Goal: Task Accomplishment & Management: Complete application form

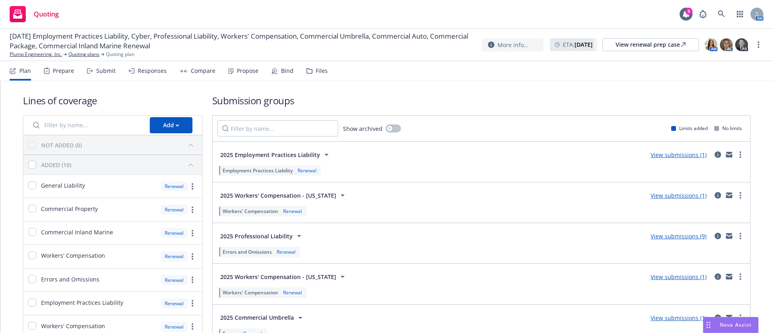
click at [314, 82] on div "Lines of coverage Add NOT ADDED (0) ADDED (10) General Liability Renewal Commer…" at bounding box center [386, 301] width 727 height 440
click at [314, 76] on div "Files" at bounding box center [316, 70] width 21 height 19
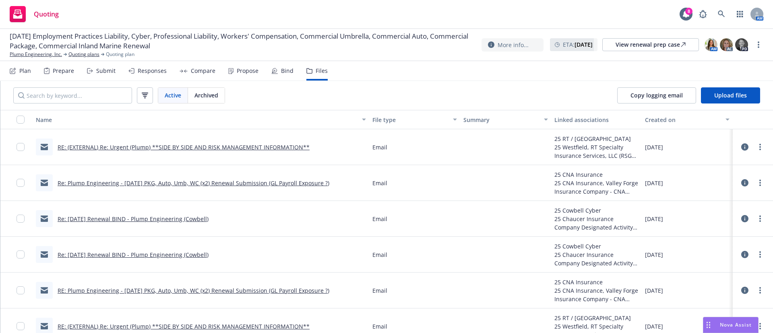
click at [274, 183] on link "Re: Plump Engineering - [DATE] PKG, Auto, Umb, WC (x2) Renewal Submission (GL P…" at bounding box center [194, 183] width 272 height 8
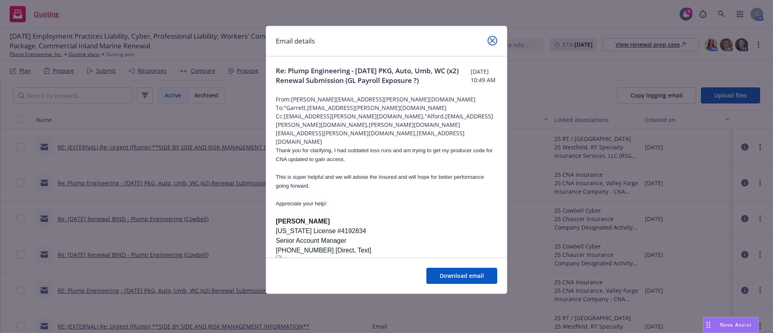
click at [494, 44] on link "close" at bounding box center [492, 41] width 10 height 10
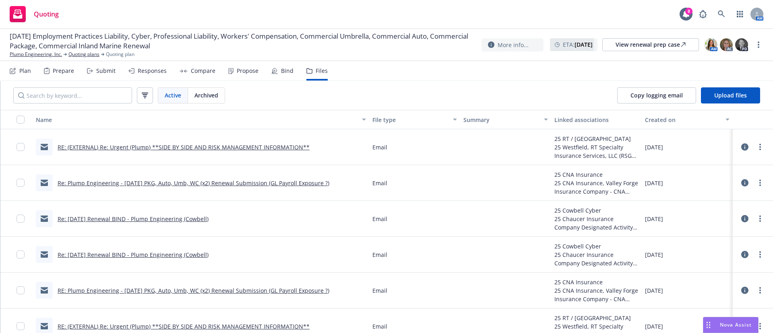
click at [169, 223] on div "Re: [DATE] Renewal BIND - Plump Engineering (Cowbell)" at bounding box center [122, 218] width 173 height 17
click at [167, 221] on link "Re: [DATE] Renewal BIND - Plump Engineering (Cowbell)" at bounding box center [133, 219] width 151 height 8
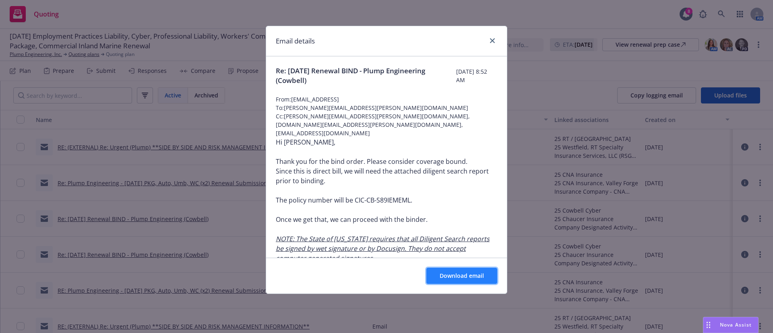
click at [448, 282] on button "Download email" at bounding box center [461, 276] width 71 height 16
click at [497, 39] on link "close" at bounding box center [492, 41] width 10 height 10
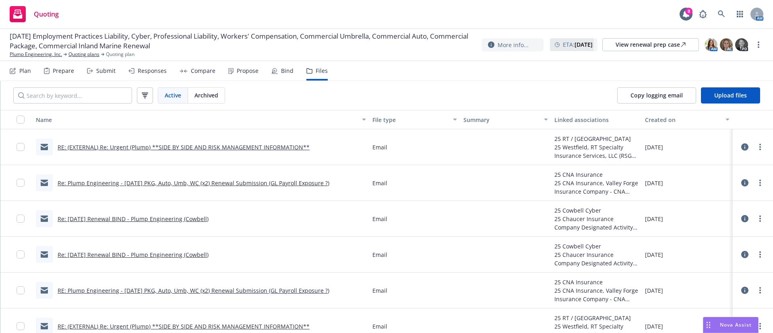
click at [287, 68] on div "Bind" at bounding box center [287, 71] width 12 height 6
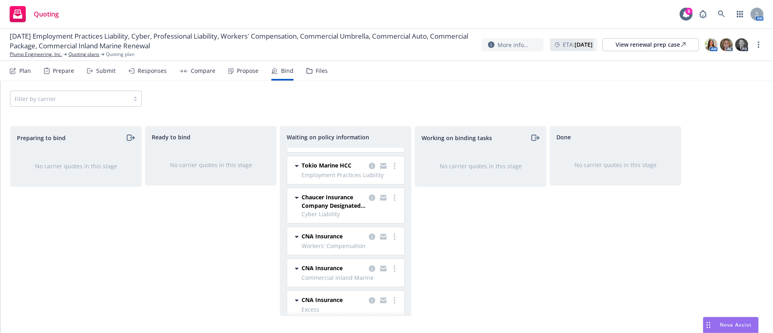
scroll to position [68, 0]
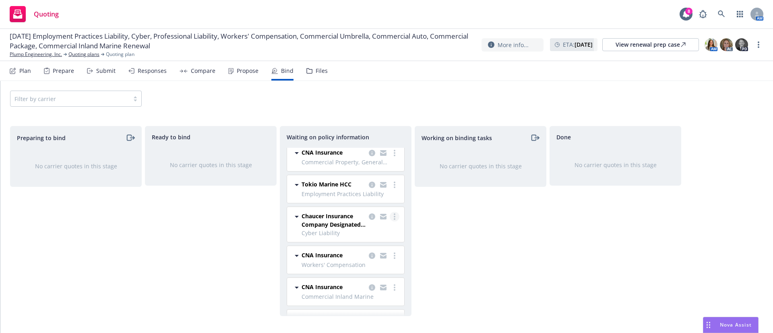
click at [390, 220] on link "more" at bounding box center [395, 217] width 10 height 10
click at [370, 232] on span "Create policies" at bounding box center [346, 233] width 59 height 8
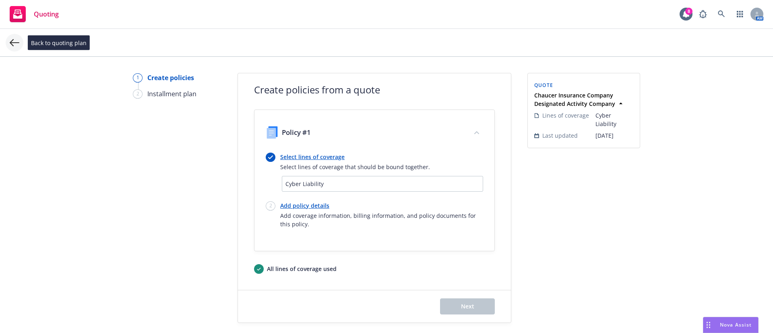
click at [12, 45] on icon at bounding box center [15, 43] width 10 height 10
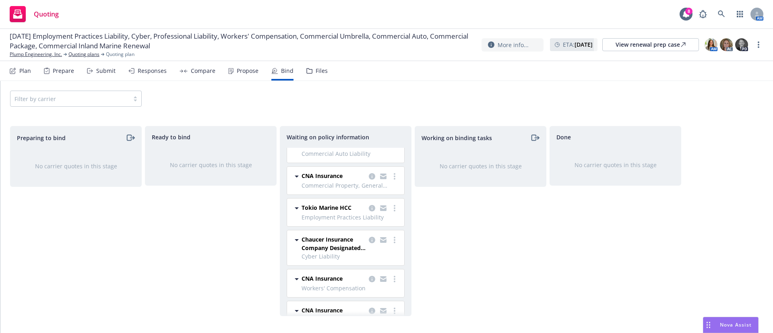
scroll to position [60, 0]
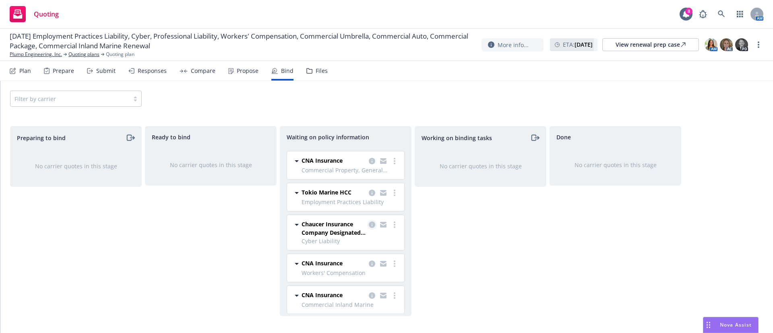
click at [369, 223] on icon "copy logging email" at bounding box center [372, 224] width 6 height 6
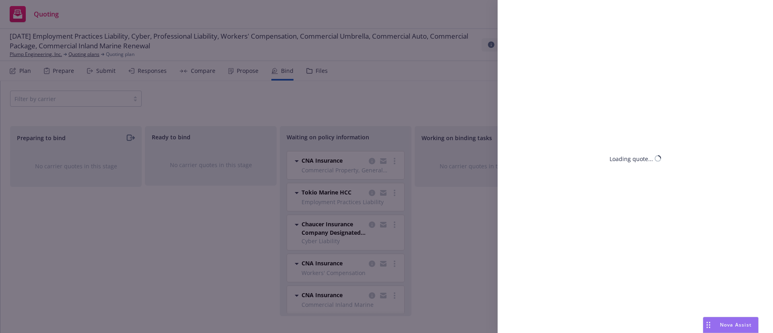
select select "CA"
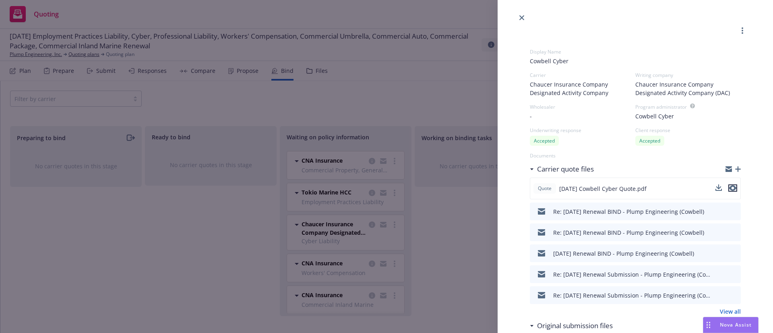
click at [729, 186] on icon "preview file" at bounding box center [732, 189] width 7 height 6
click at [521, 16] on icon "close" at bounding box center [521, 17] width 5 height 5
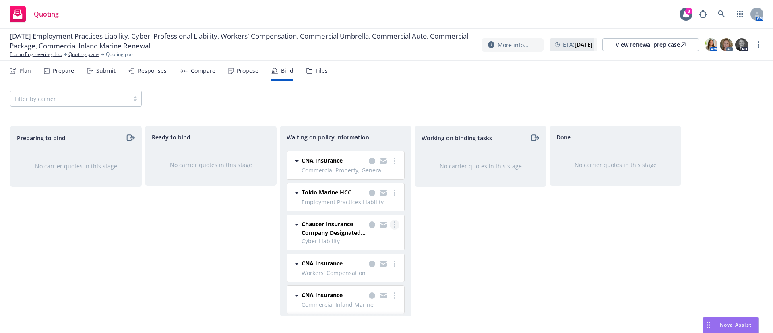
click at [390, 225] on link "more" at bounding box center [395, 225] width 10 height 10
click at [370, 240] on span "Create policies" at bounding box center [346, 241] width 59 height 8
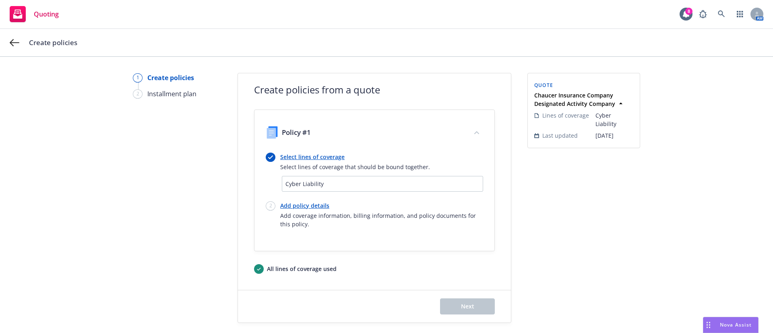
click at [316, 207] on link "Add policy details" at bounding box center [381, 205] width 203 height 8
select select "12"
select select "CA"
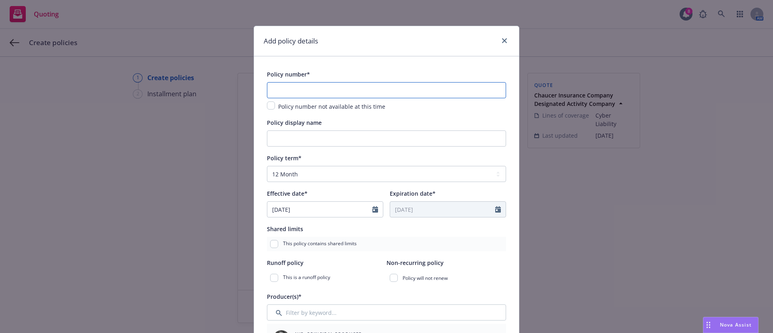
click at [378, 89] on input "text" at bounding box center [386, 90] width 239 height 16
paste input "CIC-CB-S89IEMEML"
type input "CIC-CB-S89IEMEML"
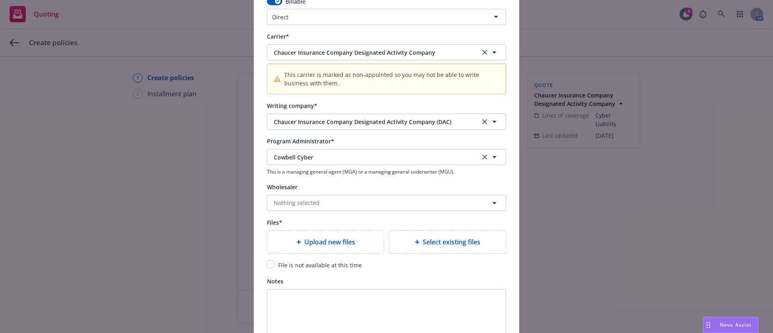
scroll to position [845, 0]
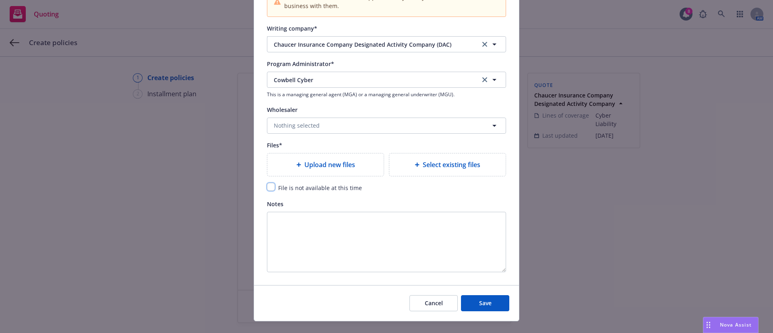
click at [268, 187] on input "checkbox" at bounding box center [271, 187] width 8 height 8
checkbox input "true"
click at [471, 304] on button "Save" at bounding box center [485, 303] width 48 height 16
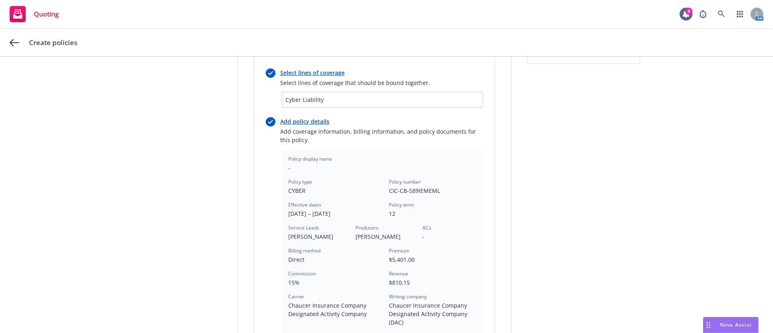
scroll to position [241, 0]
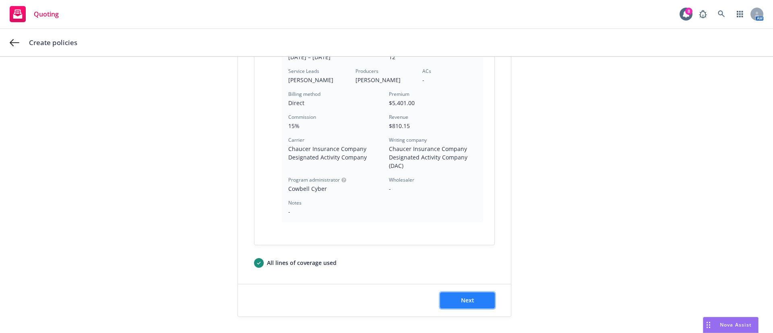
click at [461, 302] on span "Next" at bounding box center [467, 300] width 13 height 8
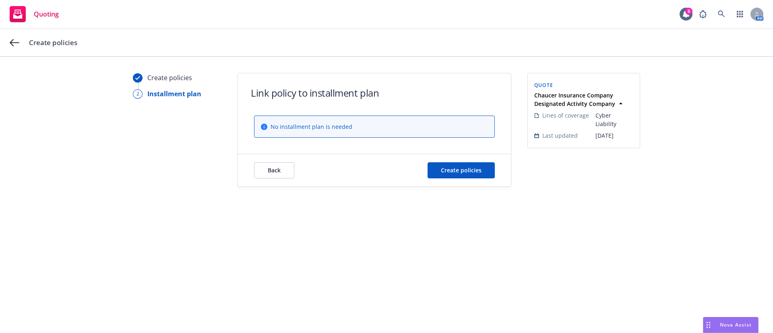
scroll to position [0, 0]
click at [451, 172] on span "Create policies" at bounding box center [461, 170] width 41 height 8
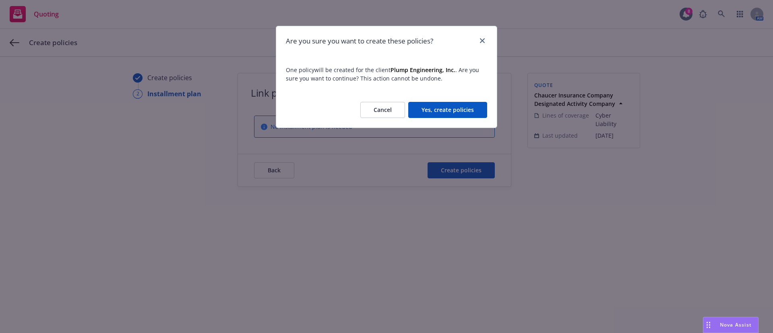
click at [453, 109] on button "Yes, create policies" at bounding box center [447, 110] width 79 height 16
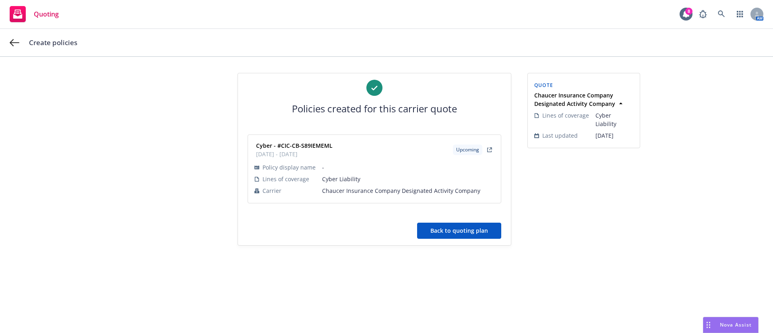
click at [455, 226] on button "Back to quoting plan" at bounding box center [459, 231] width 84 height 16
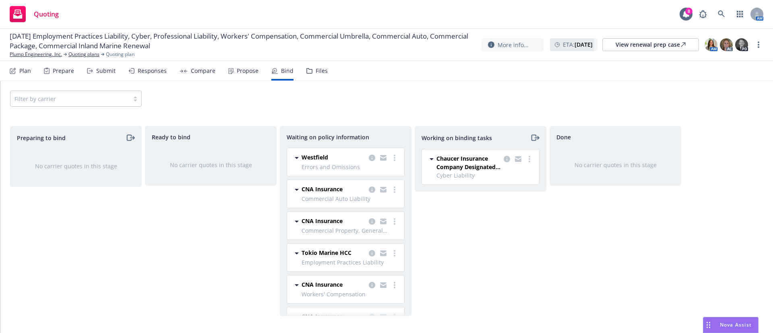
click at [319, 71] on div "Files" at bounding box center [322, 71] width 12 height 6
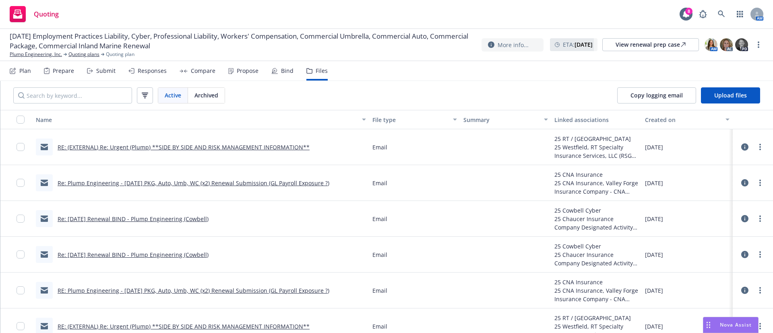
click at [207, 147] on link "RE: (EXTERNAL) Re: Urgent (Plump) **SIDE BY SIDE AND RISK MANAGEMENT INFORMATIO…" at bounding box center [184, 147] width 252 height 8
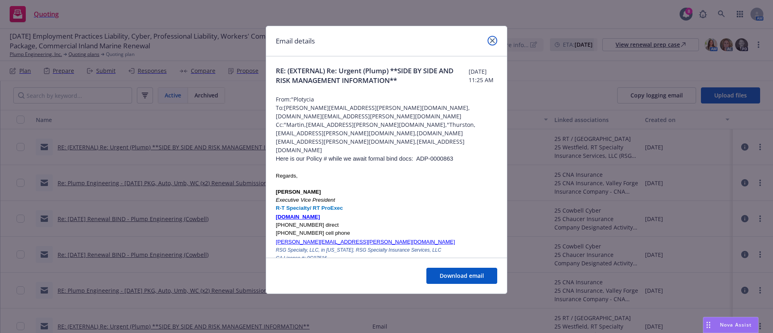
drag, startPoint x: 490, startPoint y: 42, endPoint x: 468, endPoint y: 48, distance: 22.9
click at [490, 42] on icon "close" at bounding box center [492, 40] width 5 height 5
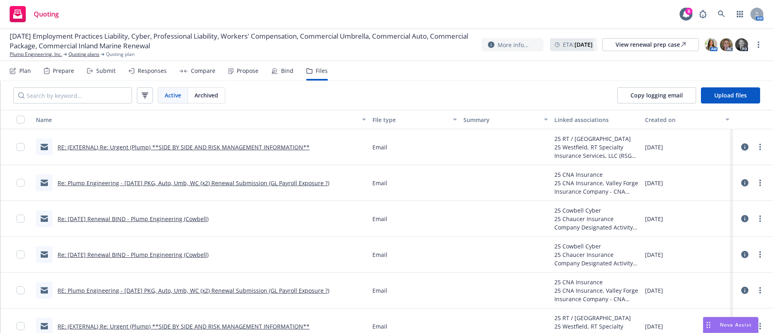
click at [276, 184] on link "Re: Plump Engineering - [DATE] PKG, Auto, Umb, WC (x2) Renewal Submission (GL P…" at bounding box center [194, 183] width 272 height 8
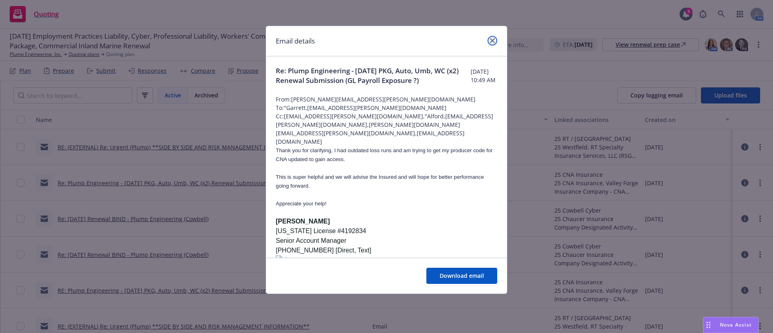
click at [494, 38] on icon "close" at bounding box center [492, 40] width 5 height 5
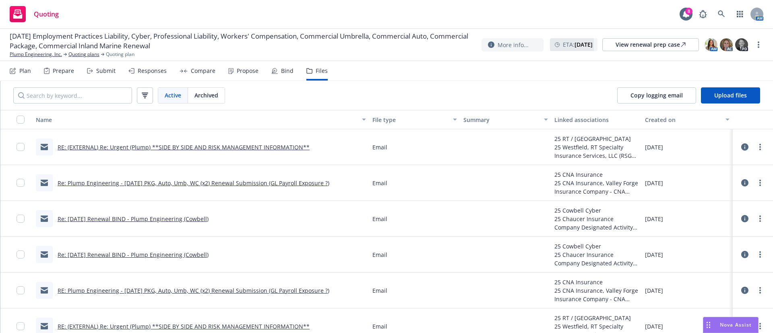
drag, startPoint x: 107, startPoint y: 223, endPoint x: 120, endPoint y: 218, distance: 13.2
click at [108, 223] on div "Re: [DATE] Renewal BIND - Plump Engineering (Cowbell)" at bounding box center [122, 218] width 173 height 17
click at [121, 217] on link "Re: [DATE] Renewal BIND - Plump Engineering (Cowbell)" at bounding box center [133, 219] width 151 height 8
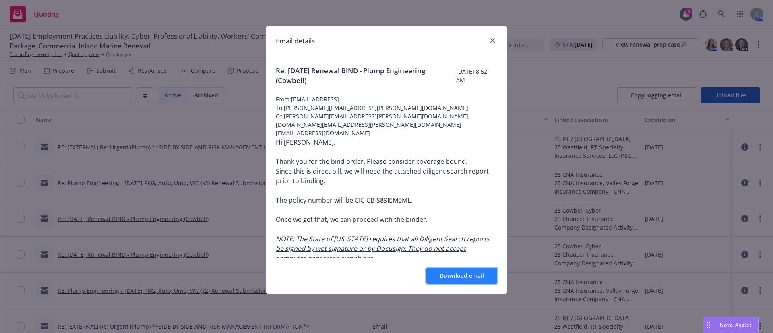
click at [446, 276] on span "Download email" at bounding box center [462, 276] width 44 height 8
click at [491, 39] on icon "close" at bounding box center [492, 40] width 5 height 5
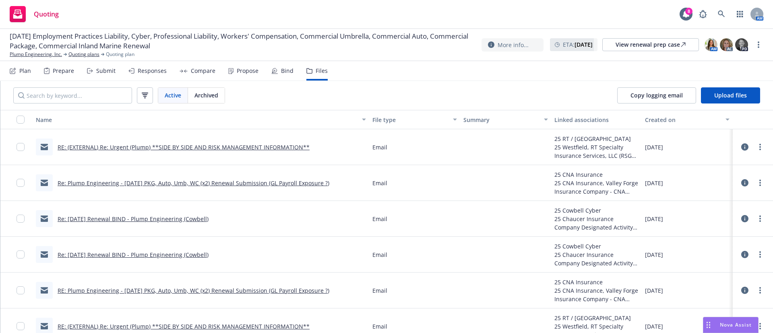
click at [157, 146] on link "RE: (EXTERNAL) Re: Urgent (Plump) **SIDE BY SIDE AND RISK MANAGEMENT INFORMATIO…" at bounding box center [184, 147] width 252 height 8
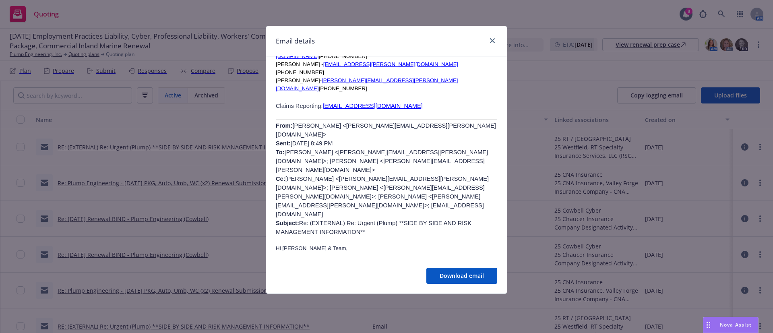
scroll to position [362, 0]
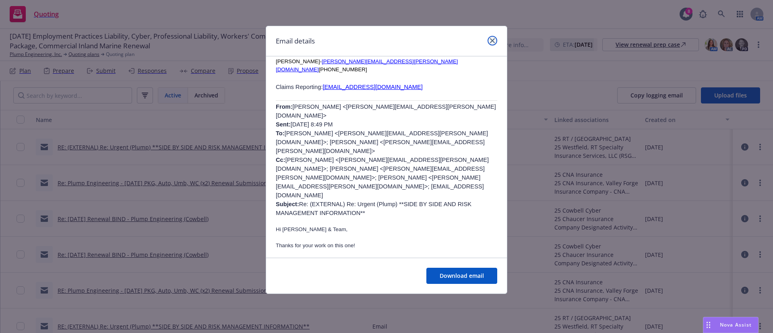
click at [490, 44] on link "close" at bounding box center [492, 41] width 10 height 10
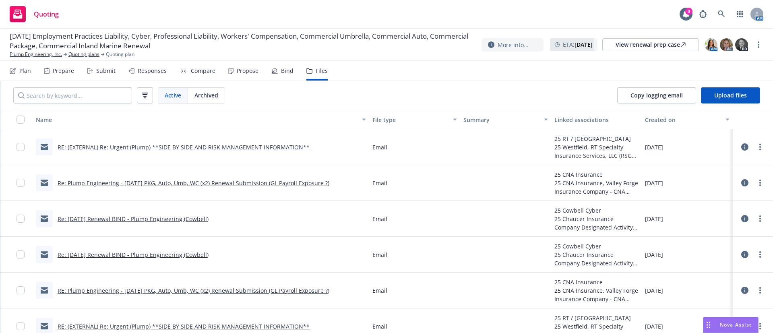
click at [243, 182] on link "Re: Plump Engineering - [DATE] PKG, Auto, Umb, WC (x2) Renewal Submission (GL P…" at bounding box center [194, 183] width 272 height 8
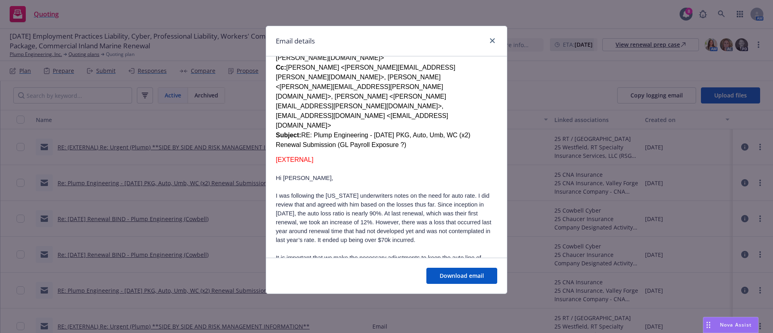
scroll to position [423, 0]
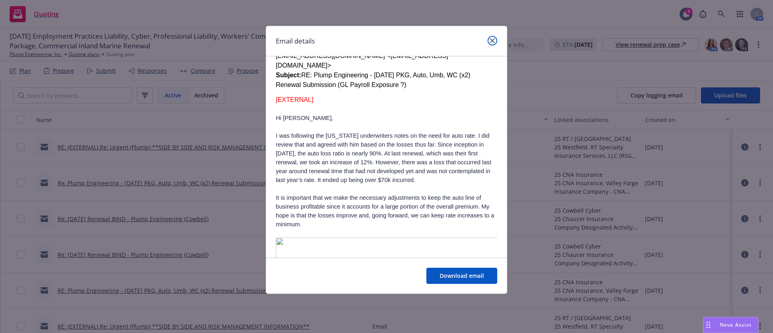
drag, startPoint x: 495, startPoint y: 37, endPoint x: 297, endPoint y: 2, distance: 201.7
click at [495, 37] on link "close" at bounding box center [492, 41] width 10 height 10
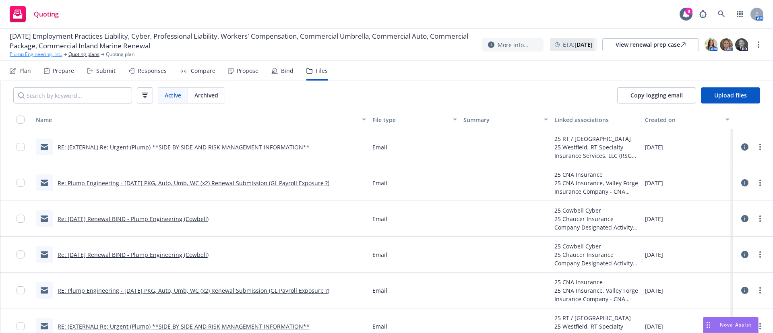
click at [50, 54] on link "Plump Engineering, Inc." at bounding box center [36, 54] width 52 height 7
